Goal: Task Accomplishment & Management: Use online tool/utility

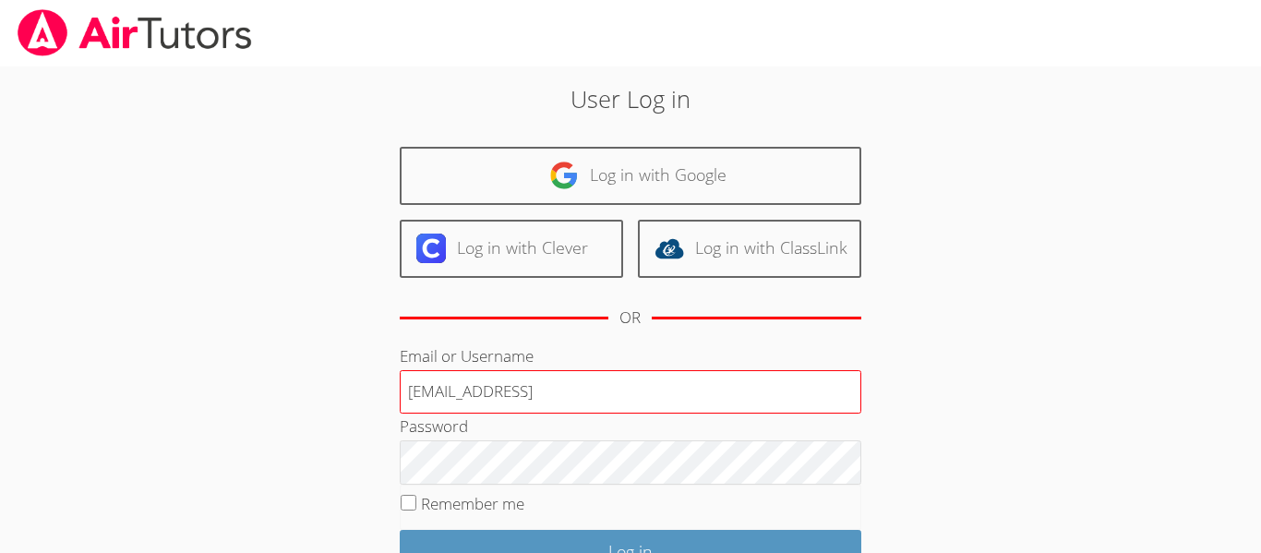
click at [602, 403] on input "e.silva6@lodiusd.org123456" at bounding box center [631, 392] width 462 height 44
type input "[EMAIL_ADDRESS][DOMAIN_NAME]"
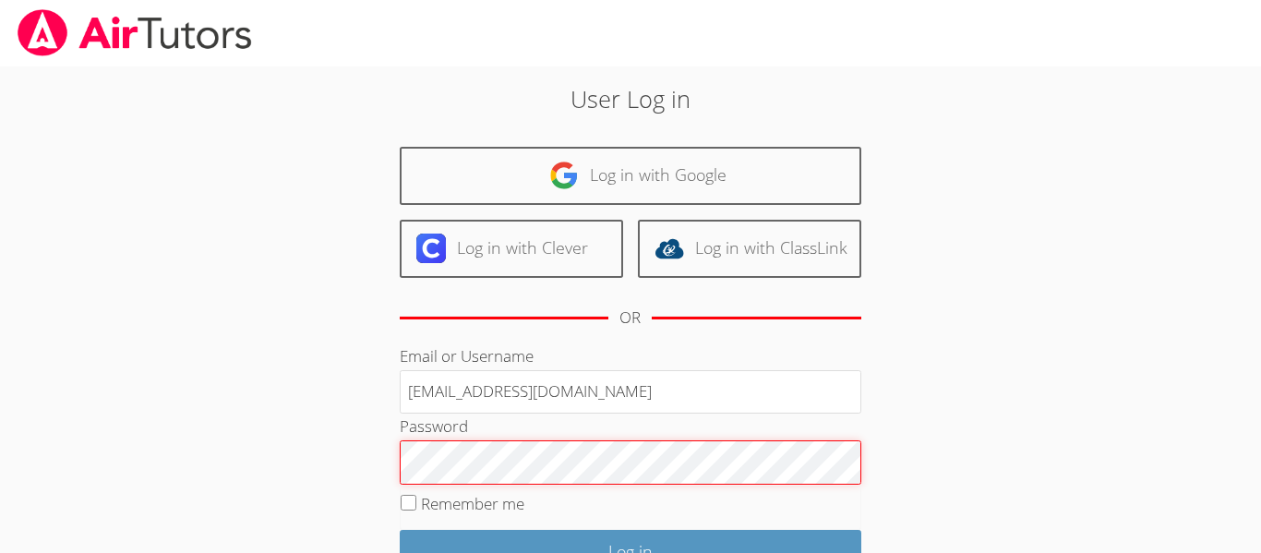
click at [400, 530] on input "Log in" at bounding box center [631, 551] width 462 height 43
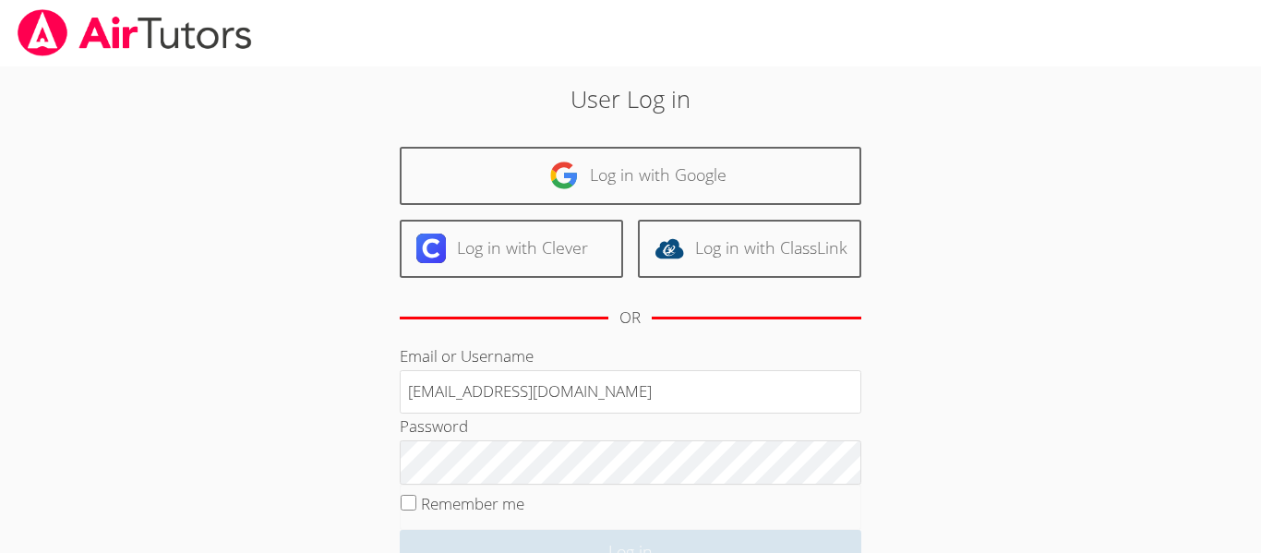
click at [645, 528] on fieldset "Remember me" at bounding box center [631, 508] width 462 height 46
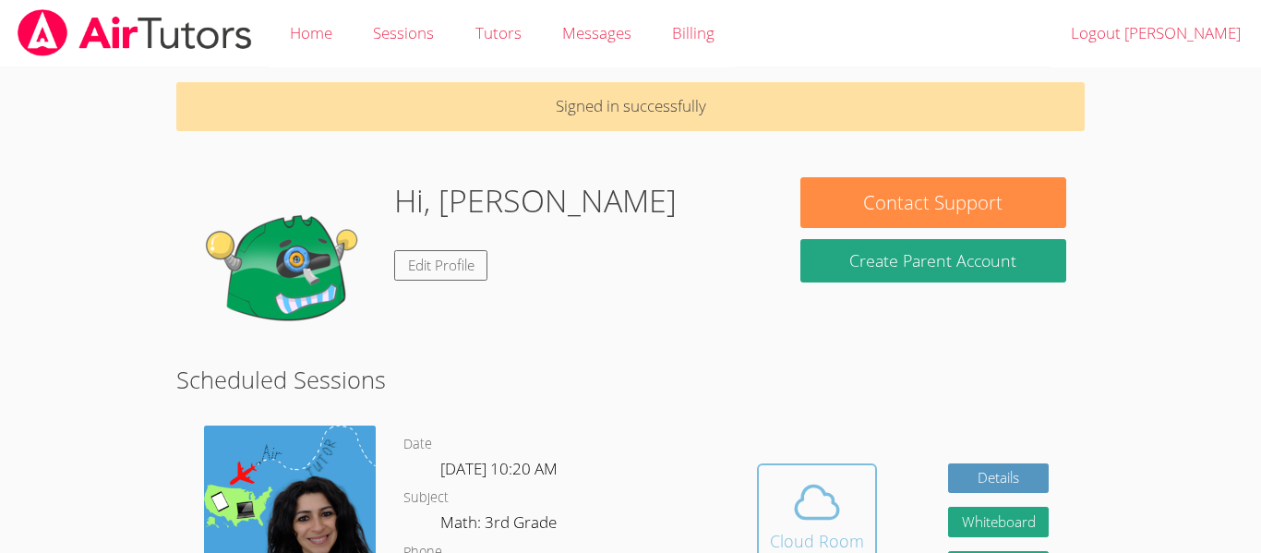
click at [838, 512] on icon at bounding box center [817, 502] width 42 height 32
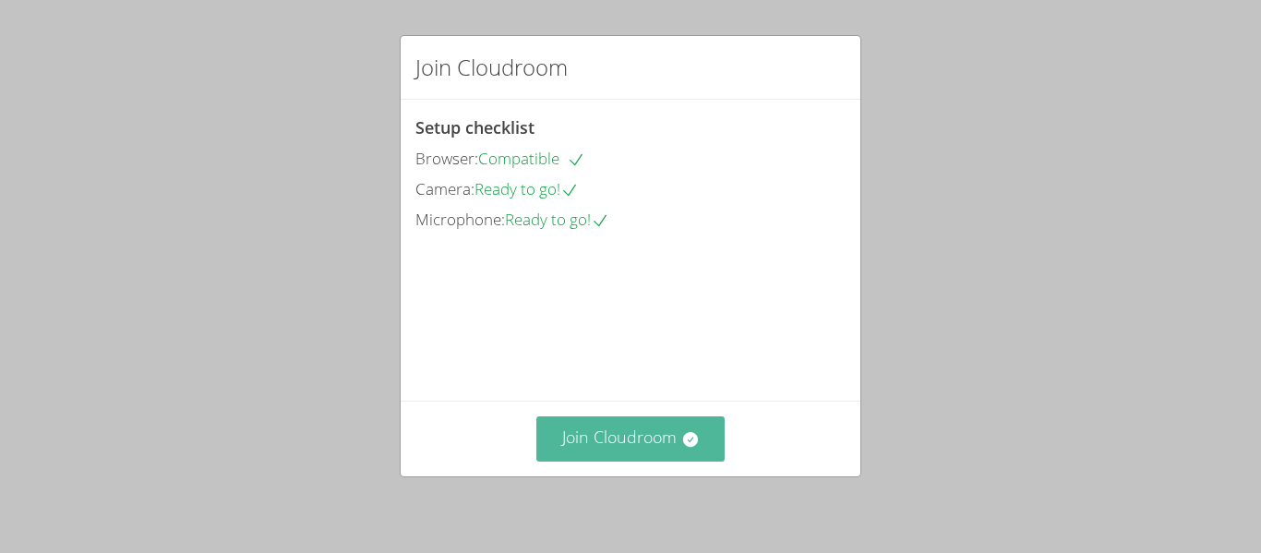
click at [665, 451] on button "Join Cloudroom" at bounding box center [630, 438] width 189 height 45
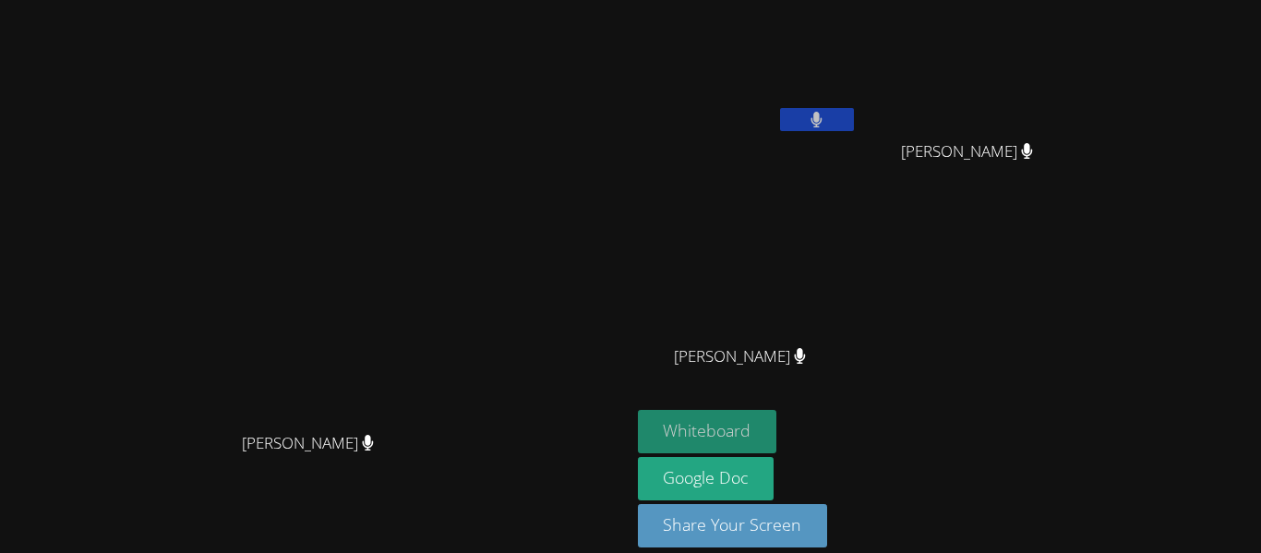
click at [777, 426] on button "Whiteboard" at bounding box center [707, 431] width 139 height 43
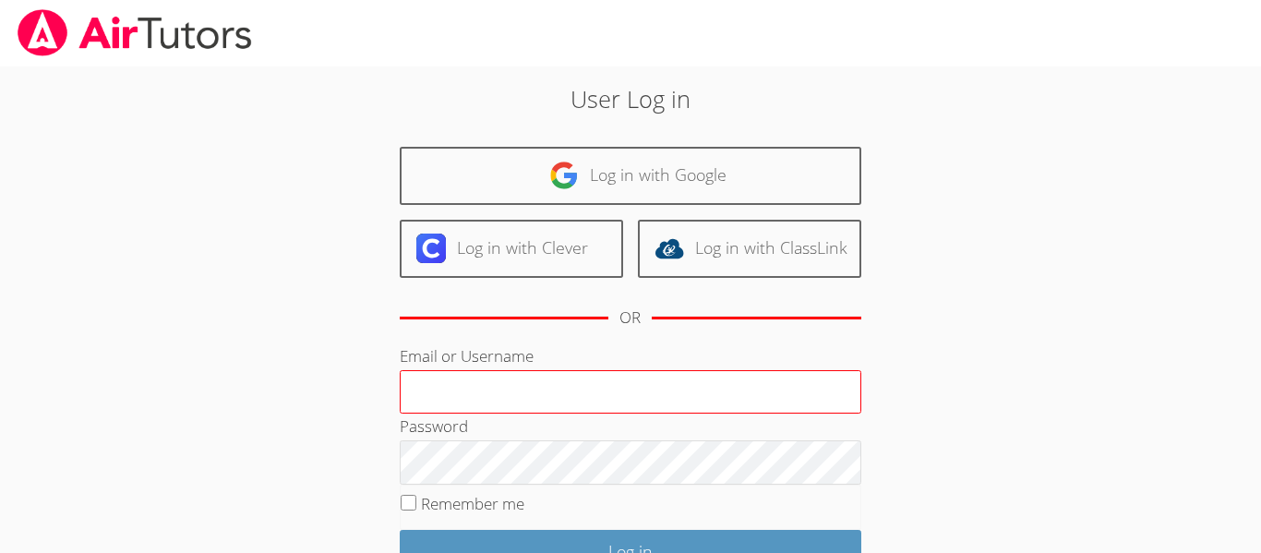
click at [482, 402] on input "Email or Username" at bounding box center [631, 392] width 462 height 44
type input "[EMAIL_ADDRESS][DOMAIN_NAME]"
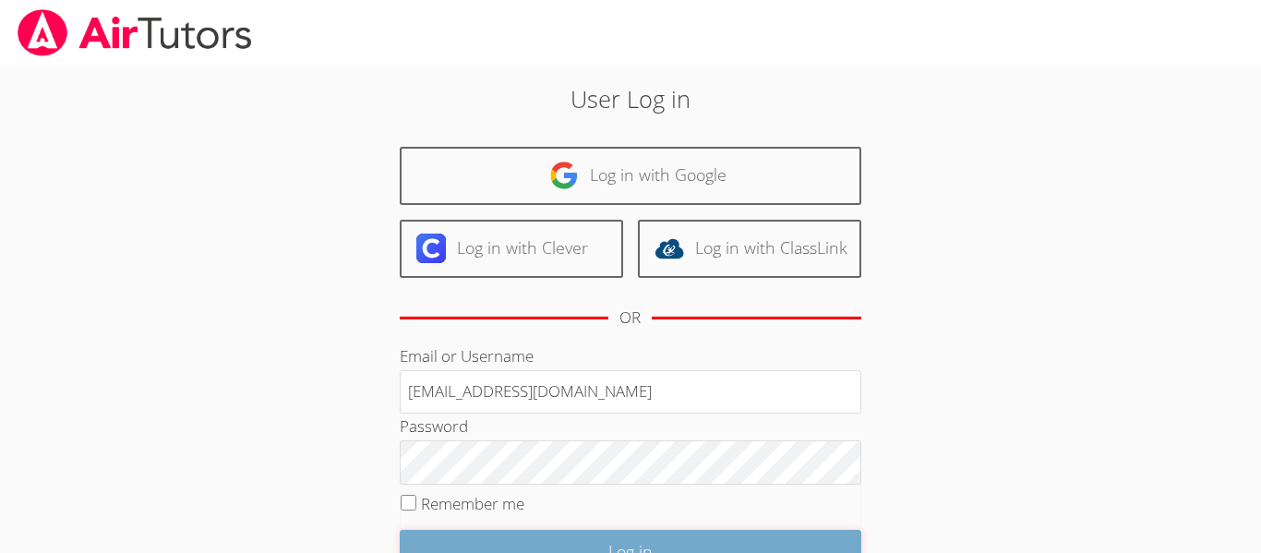
click at [687, 545] on input "Log in" at bounding box center [631, 551] width 462 height 43
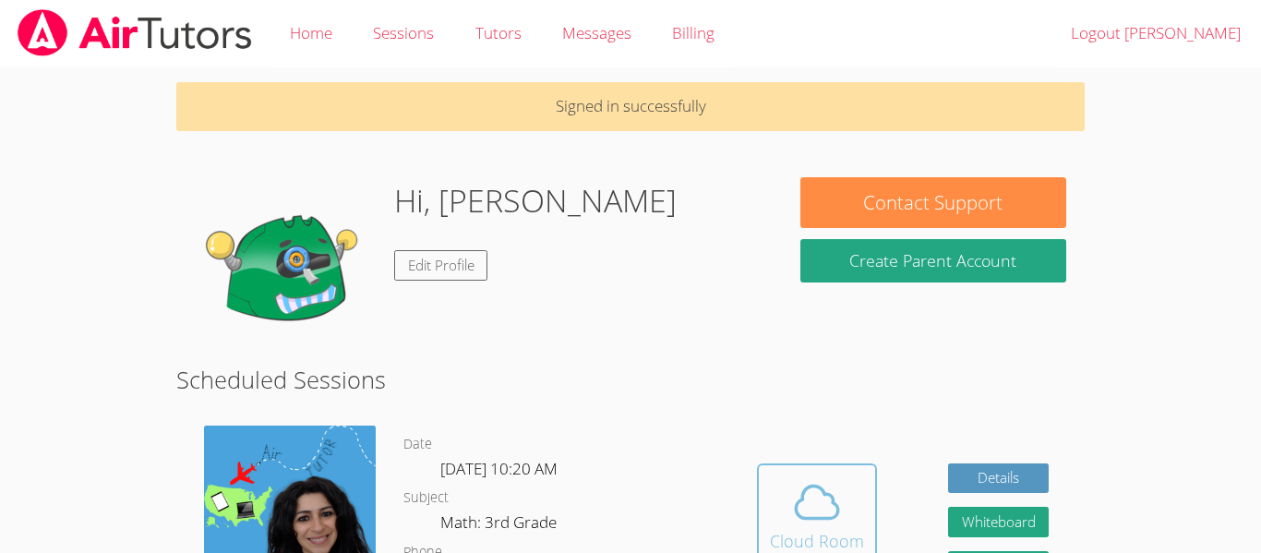
click at [849, 501] on span at bounding box center [817, 502] width 94 height 52
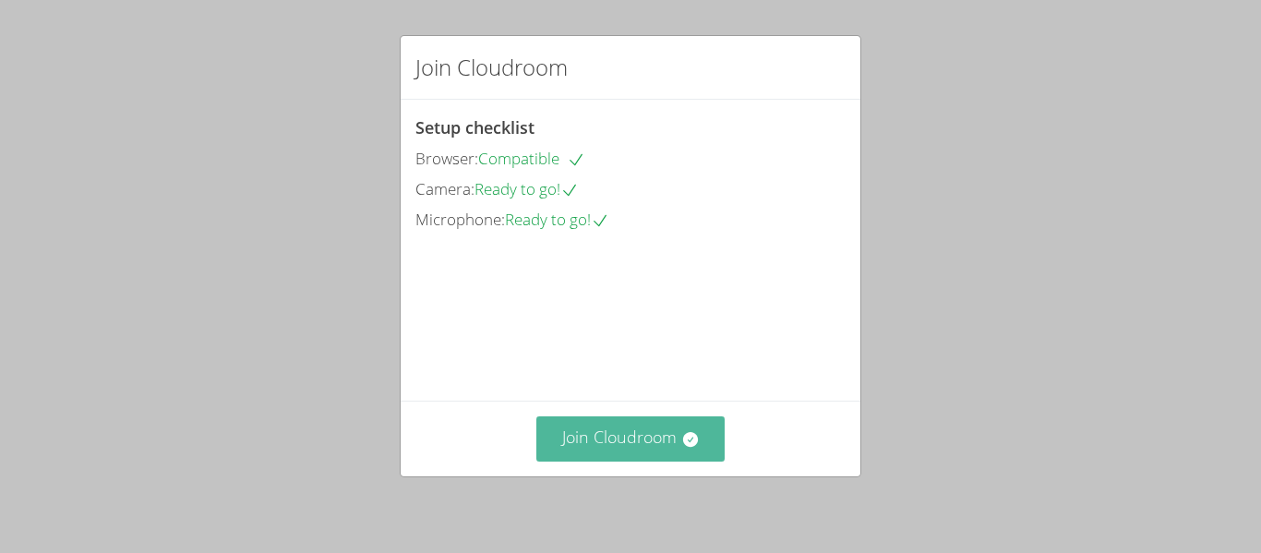
click at [680, 428] on button "Join Cloudroom" at bounding box center [630, 438] width 189 height 45
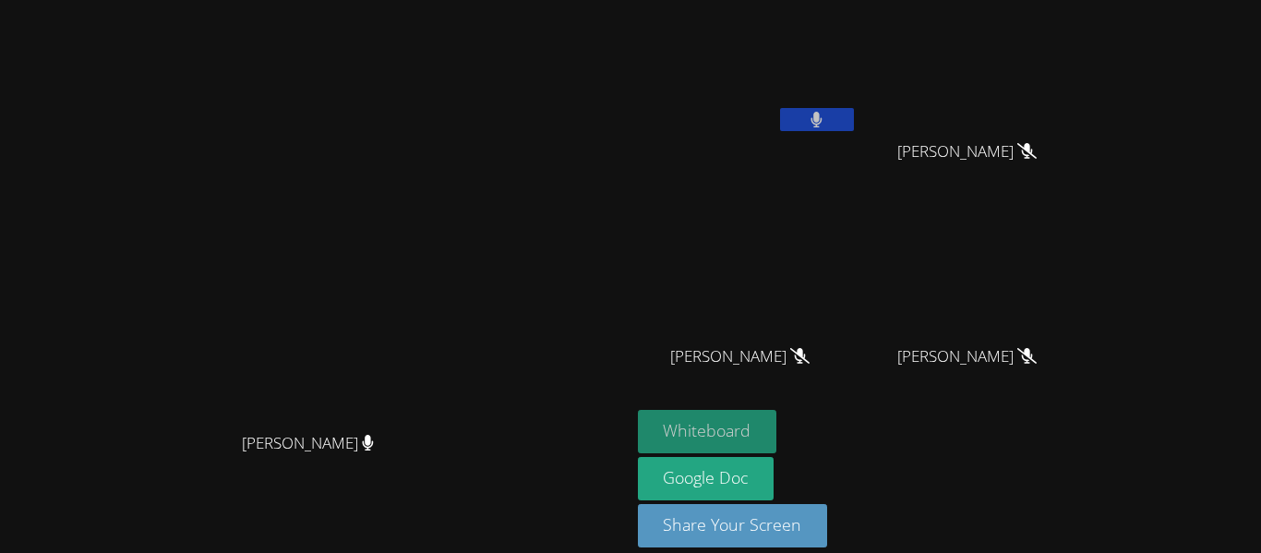
click at [777, 422] on button "Whiteboard" at bounding box center [707, 431] width 139 height 43
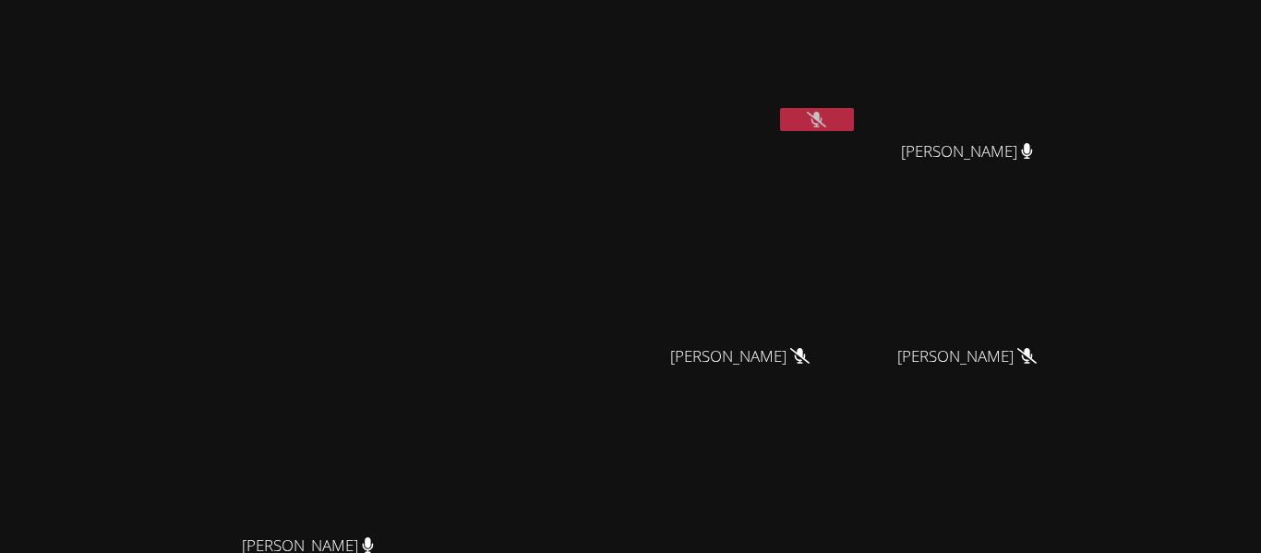
click at [854, 122] on button at bounding box center [817, 119] width 74 height 23
click at [826, 118] on icon at bounding box center [816, 120] width 19 height 16
click at [823, 118] on icon at bounding box center [817, 120] width 12 height 16
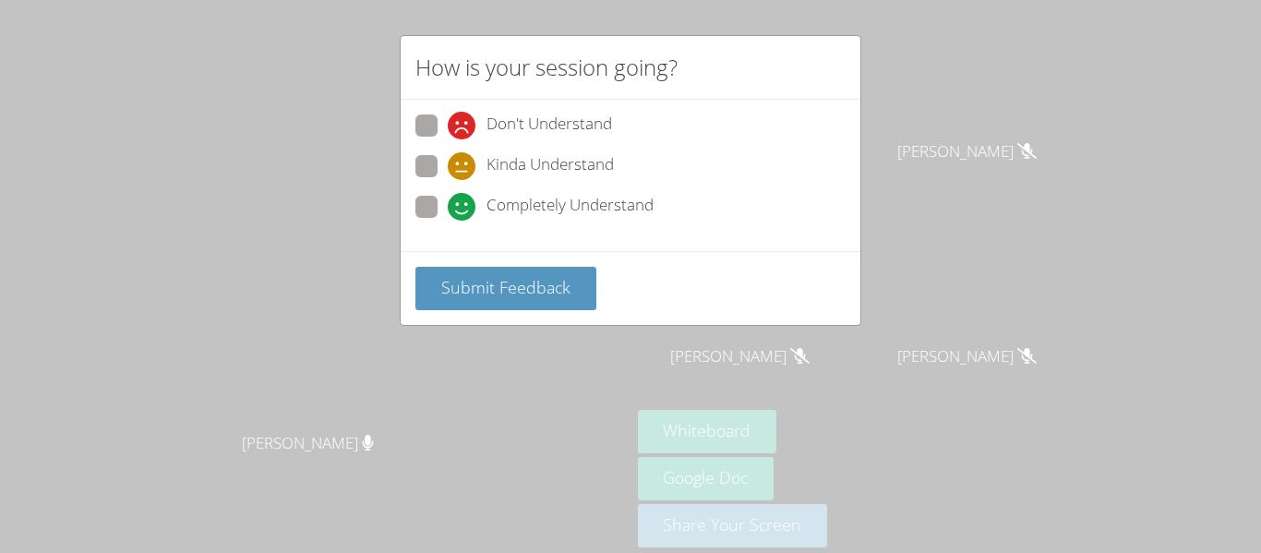
click at [448, 221] on span at bounding box center [448, 221] width 0 height 0
click at [448, 209] on input "Completely Understand" at bounding box center [456, 204] width 16 height 16
radio input "true"
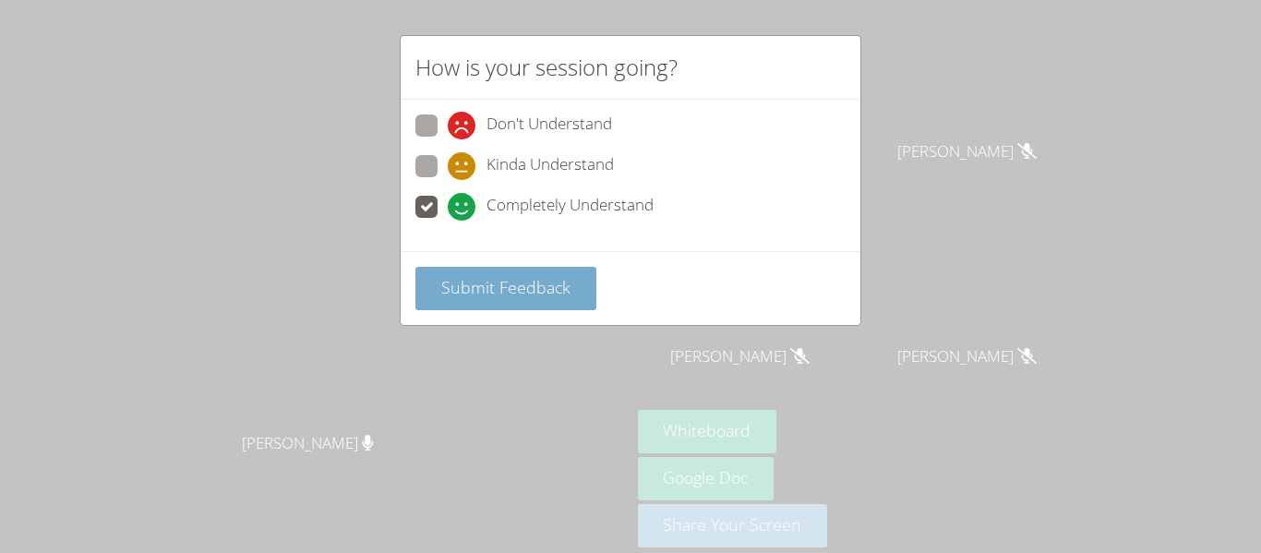
click at [509, 294] on span "Submit Feedback" at bounding box center [505, 287] width 129 height 22
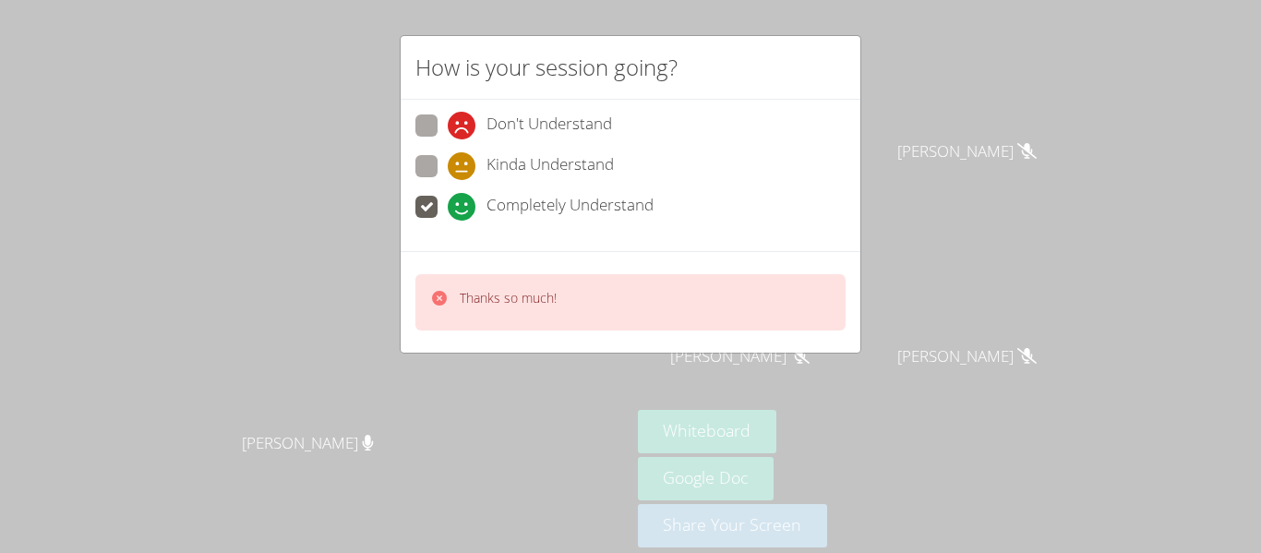
click at [969, 303] on div "How is your session going? Don't Understand Kinda Understand Completely Underst…" at bounding box center [630, 276] width 1261 height 553
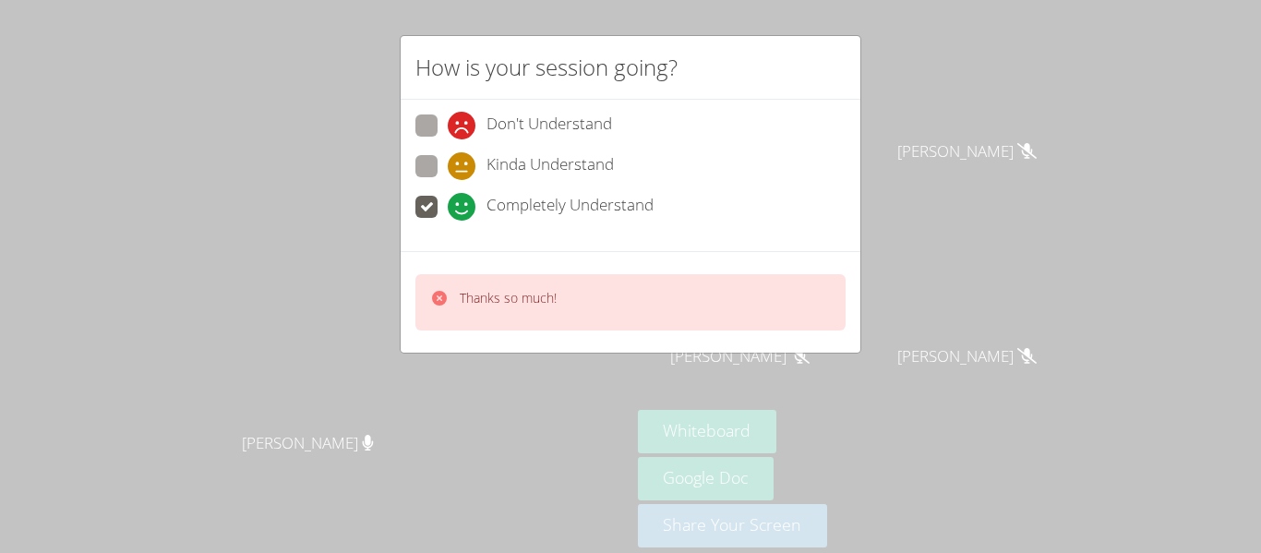
click at [858, 303] on video at bounding box center [748, 274] width 220 height 124
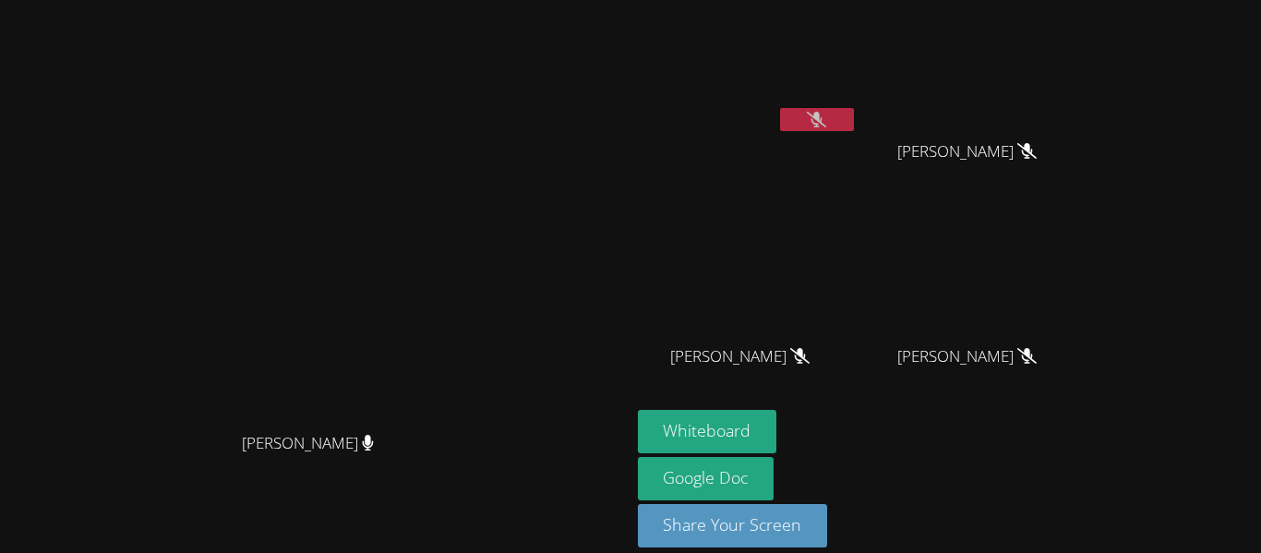
click at [1037, 155] on span "[PERSON_NAME]" at bounding box center [966, 151] width 139 height 27
